Goal: Transaction & Acquisition: Subscribe to service/newsletter

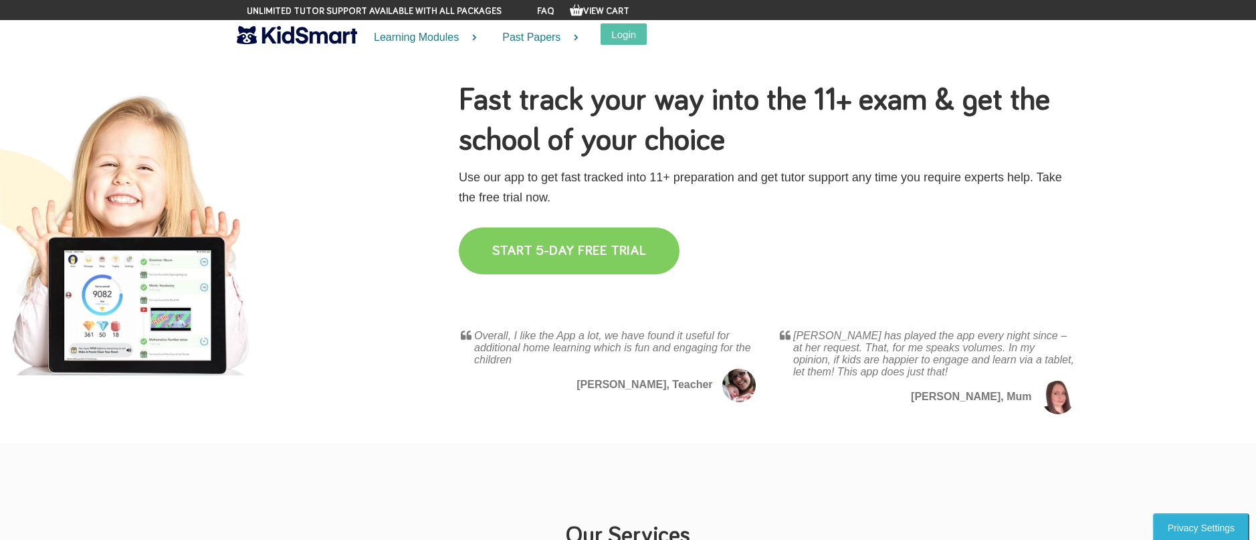
click at [573, 232] on link "START 5-DAY FREE TRIAL" at bounding box center [569, 250] width 221 height 47
click at [572, 245] on link "START 5-DAY FREE TRIAL" at bounding box center [569, 250] width 221 height 47
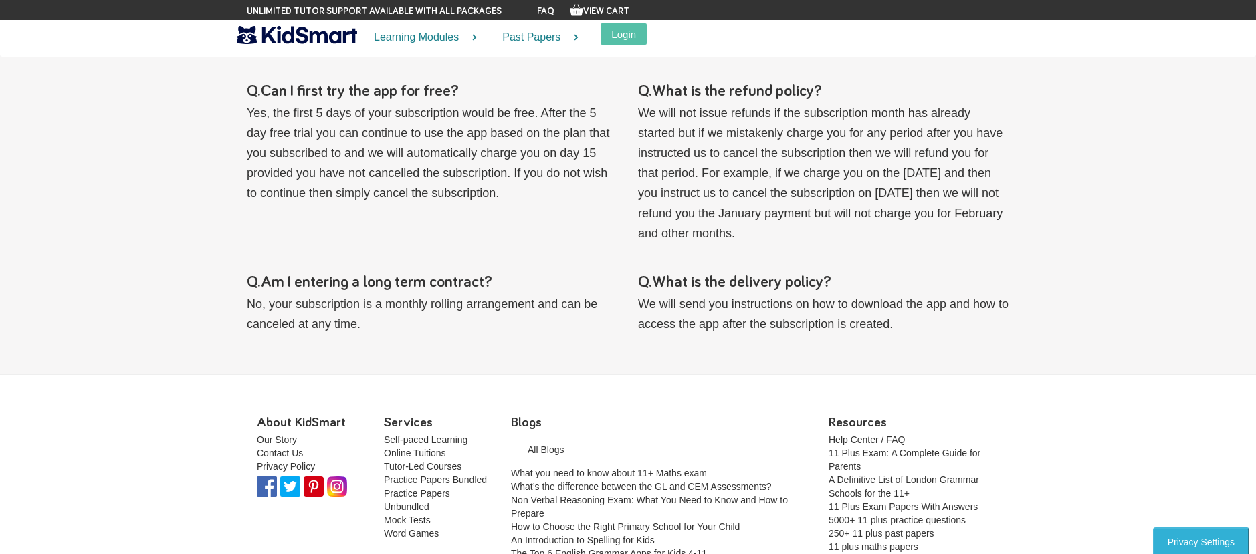
scroll to position [1792, 0]
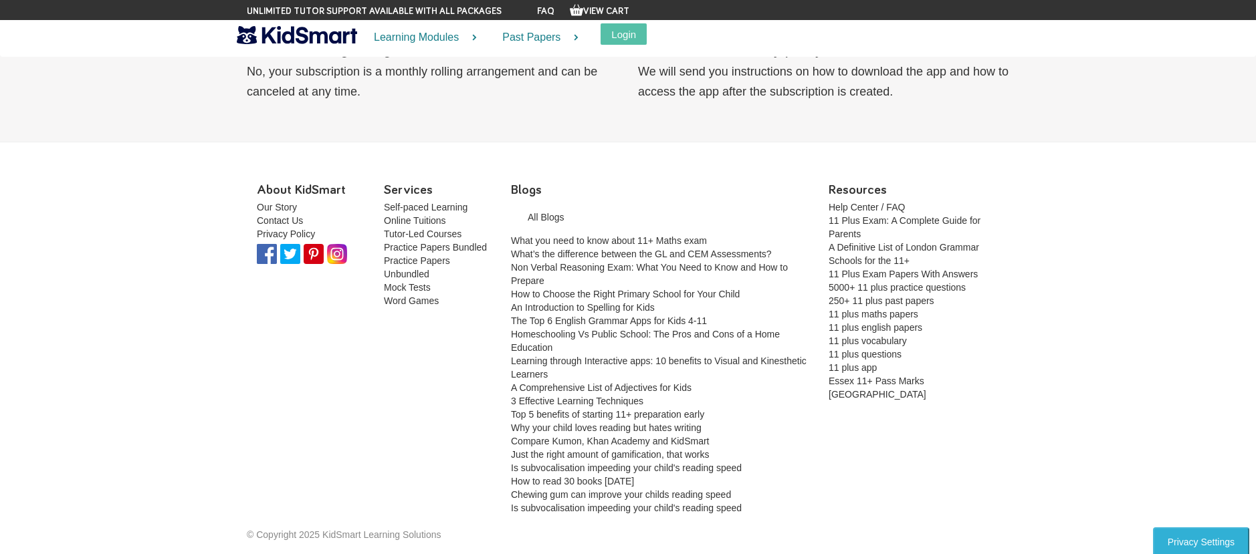
click at [617, 381] on li "A Comprehensive List of Adjectives for Kids" at bounding box center [660, 387] width 298 height 13
click at [622, 37] on button "Login" at bounding box center [624, 33] width 46 height 21
